Goal: Information Seeking & Learning: Learn about a topic

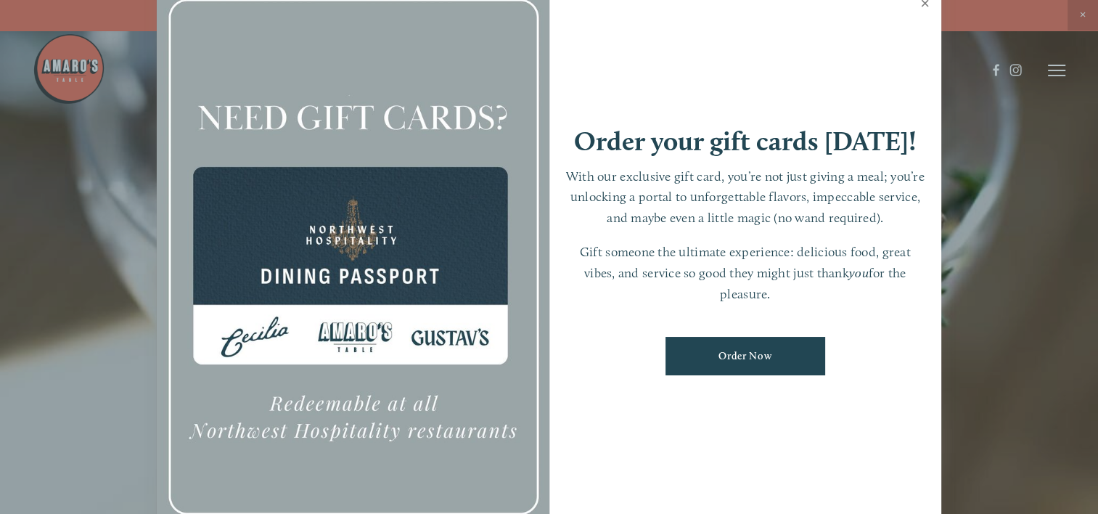
click at [925, 4] on link "Close" at bounding box center [925, 5] width 28 height 41
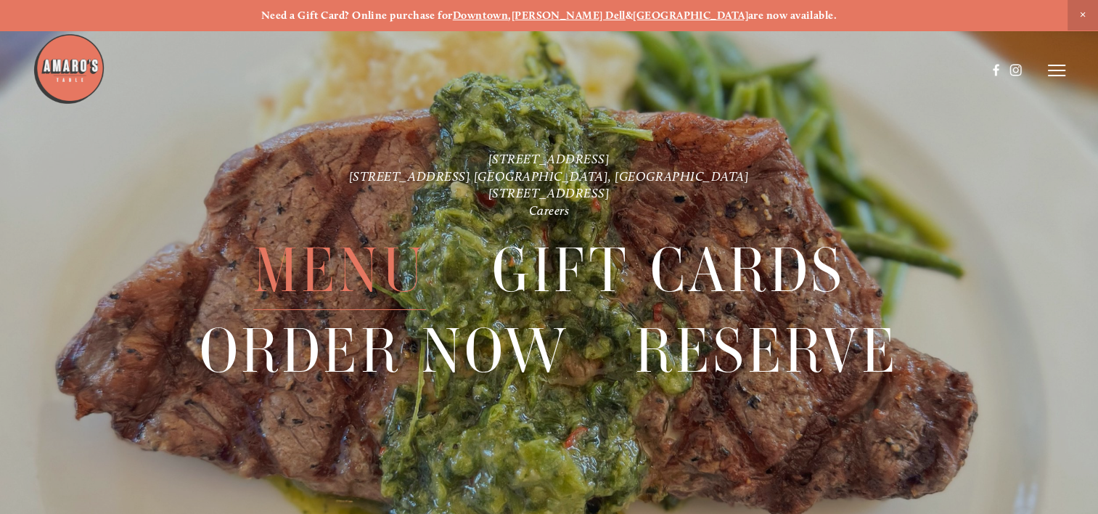
click at [357, 258] on span "Menu" at bounding box center [339, 270] width 173 height 79
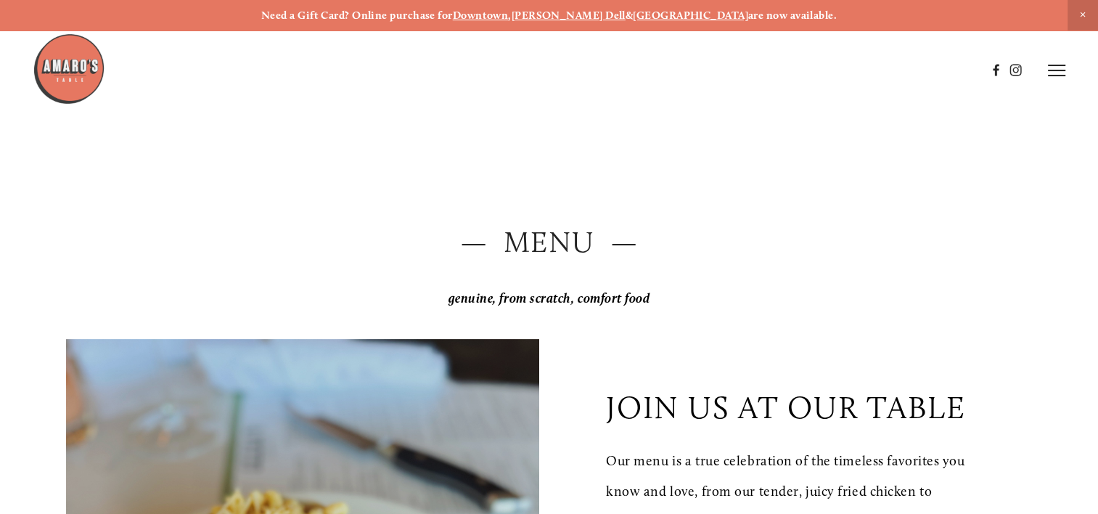
drag, startPoint x: 672, startPoint y: 229, endPoint x: 958, endPoint y: 157, distance: 294.4
click at [1060, 70] on line at bounding box center [1056, 70] width 17 height 0
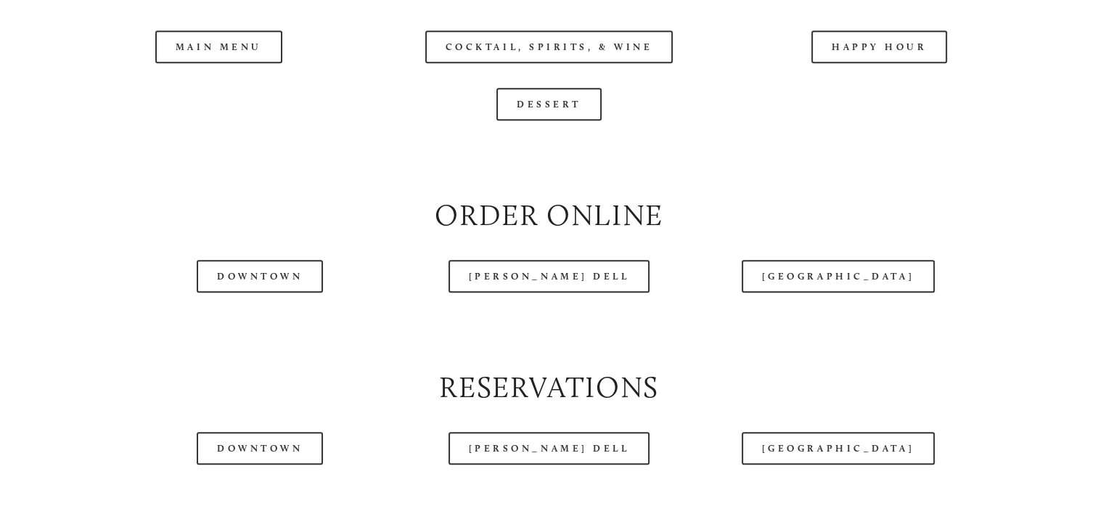
scroll to position [1577, 0]
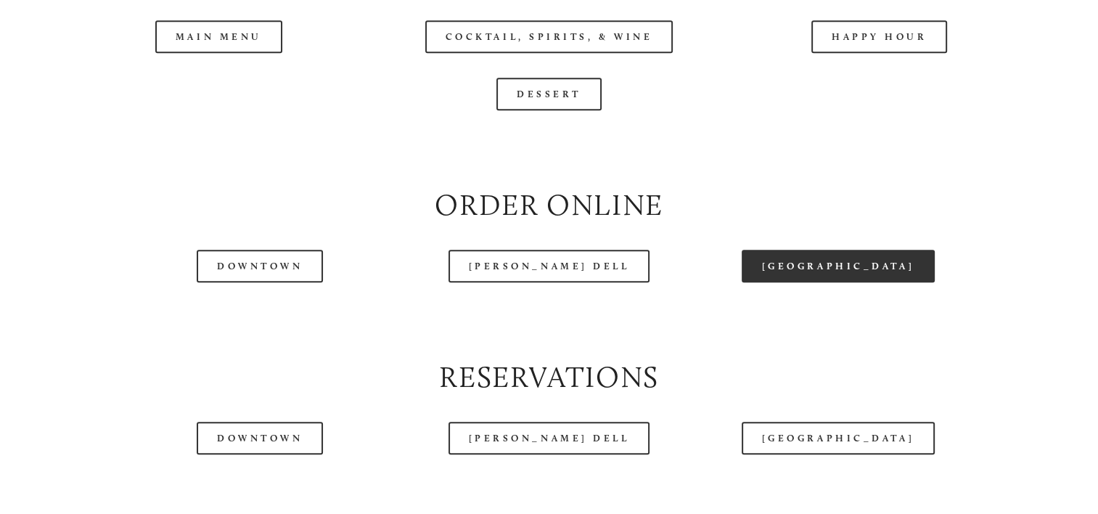
click at [835, 282] on link "[GEOGRAPHIC_DATA]" at bounding box center [838, 266] width 193 height 33
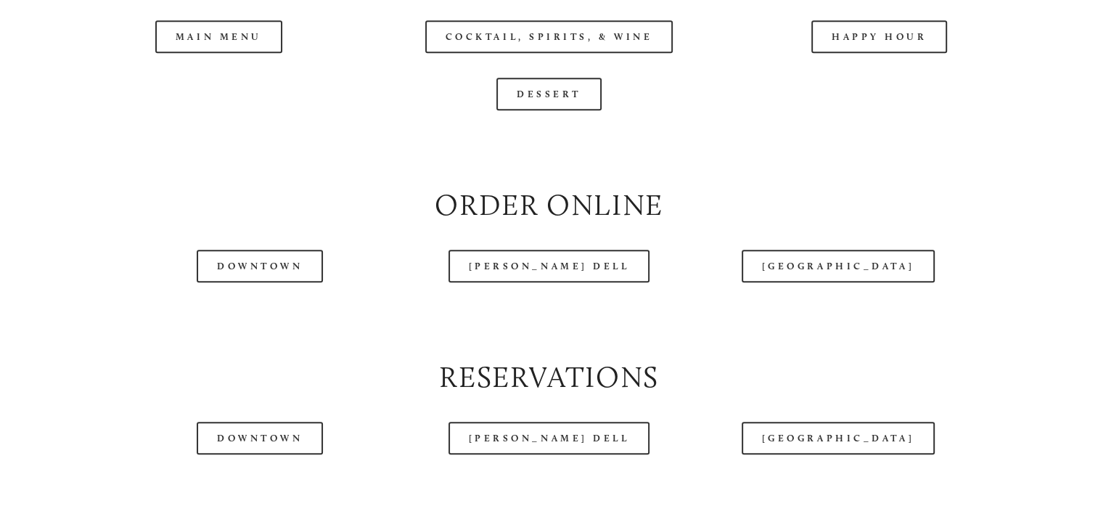
click at [200, 73] on header "Menu Order Now Visit Gallery 0" at bounding box center [549, 34] width 1098 height 141
click at [209, 75] on header "Menu Order Now Visit Gallery 0" at bounding box center [549, 34] width 1098 height 141
click at [199, 84] on header "Menu Order Now Visit Gallery 0" at bounding box center [549, 34] width 1098 height 141
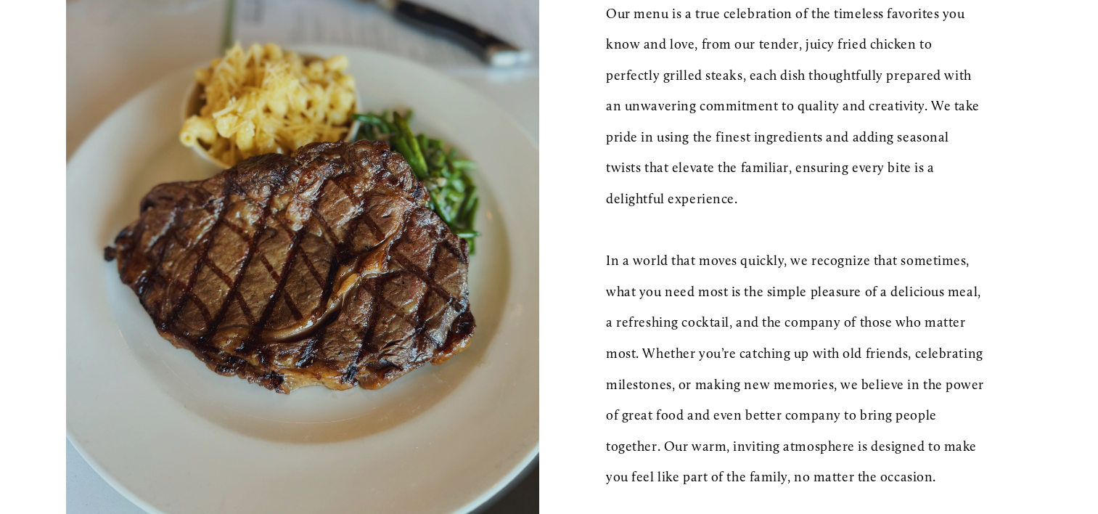
scroll to position [636, 0]
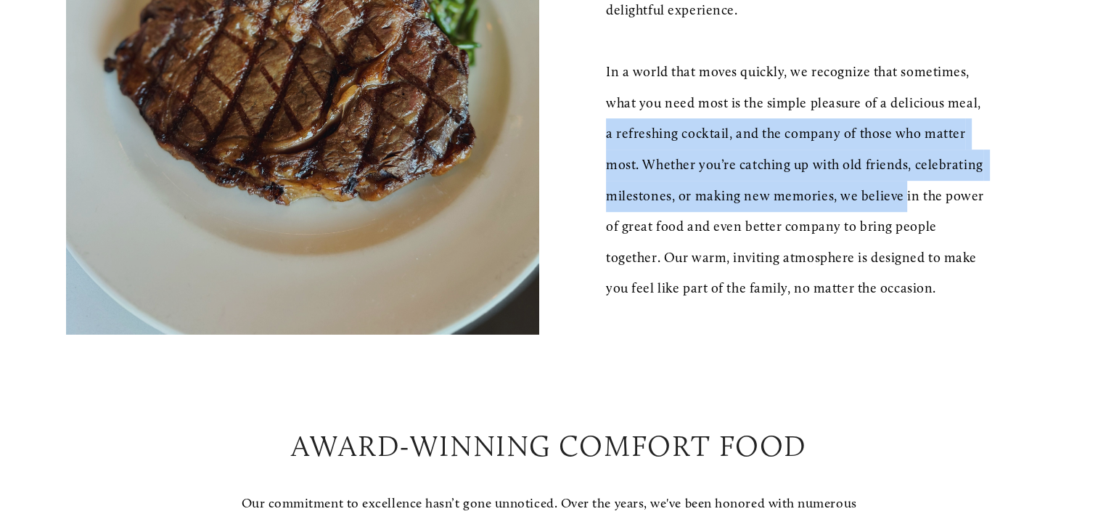
drag, startPoint x: 1090, startPoint y: 120, endPoint x: 1084, endPoint y: 209, distance: 89.5
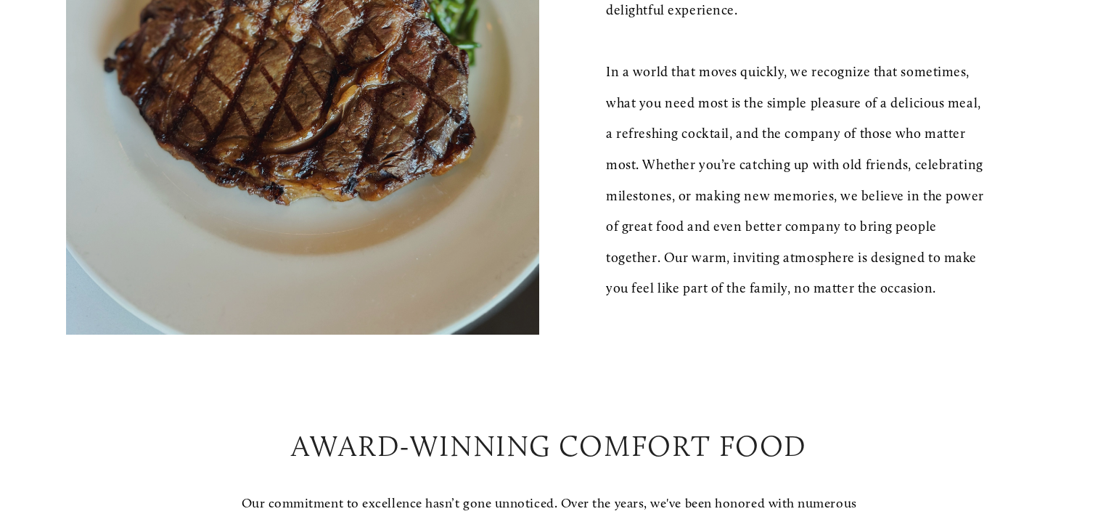
drag, startPoint x: 1084, startPoint y: 209, endPoint x: 1086, endPoint y: 59, distance: 150.3
click at [1086, 59] on header "Menu Order Now Visit Gallery 0" at bounding box center [549, 34] width 1098 height 141
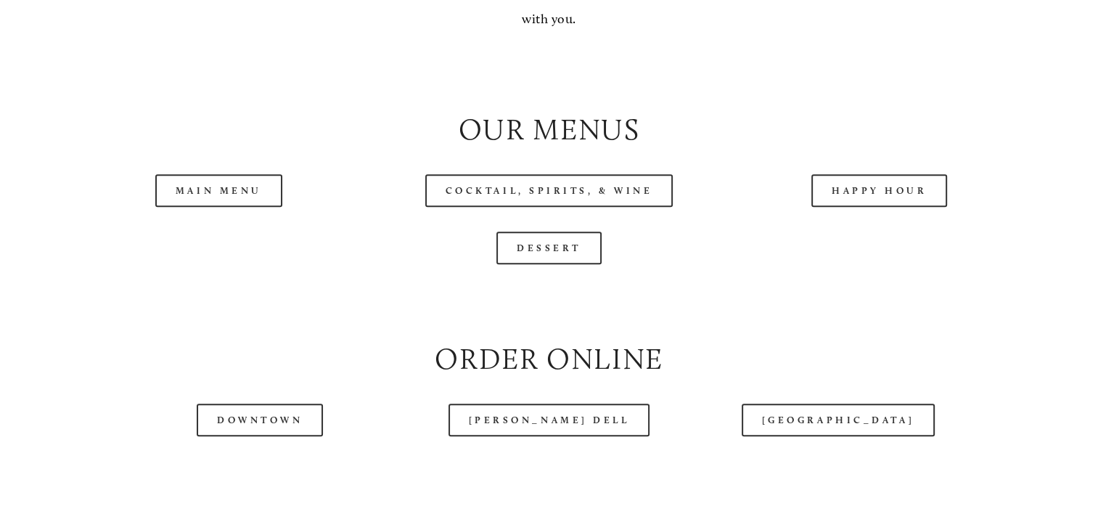
scroll to position [1538, 0]
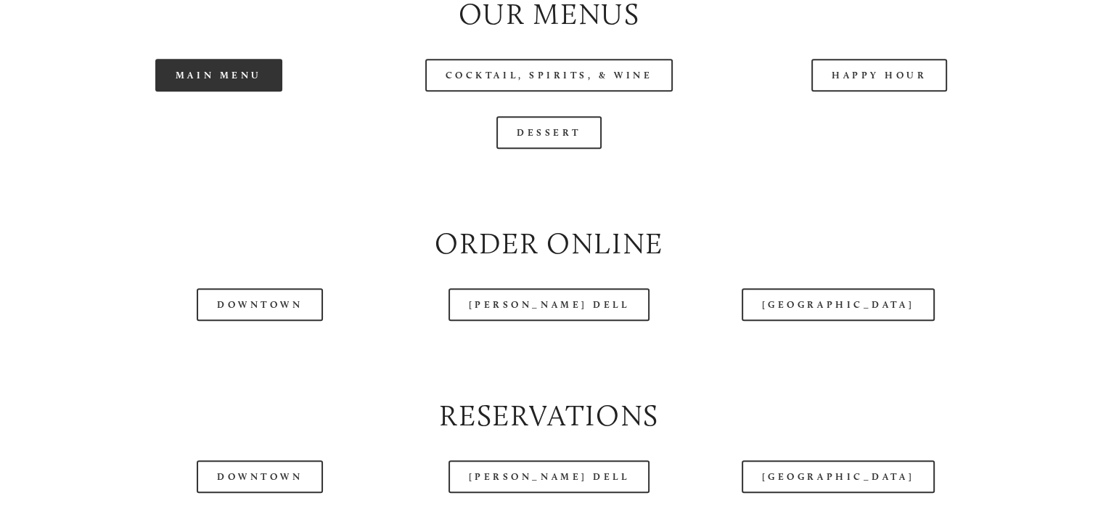
click at [206, 91] on link "Main Menu" at bounding box center [218, 75] width 127 height 33
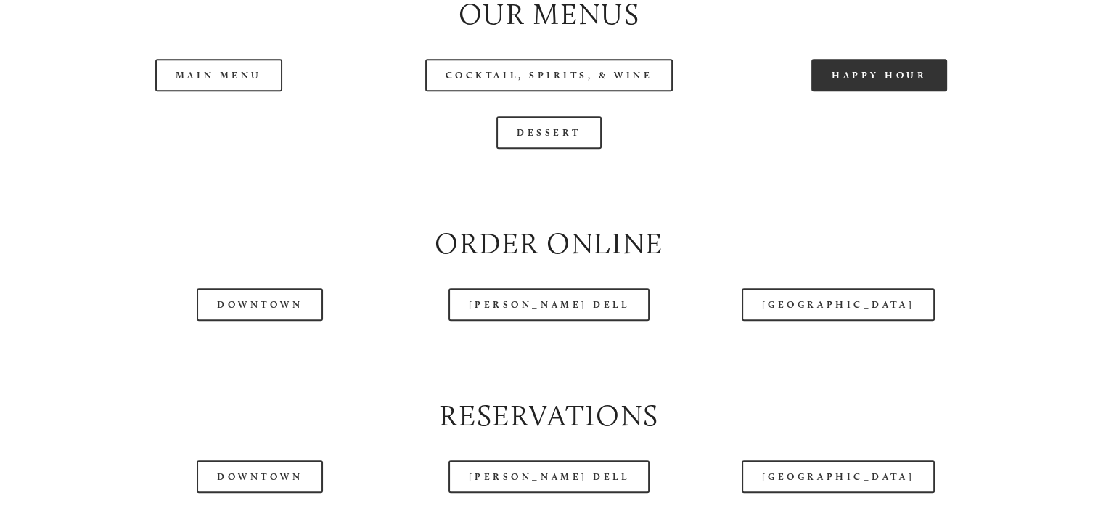
click at [869, 91] on link "Happy Hour" at bounding box center [880, 75] width 136 height 33
